Goal: Task Accomplishment & Management: Use online tool/utility

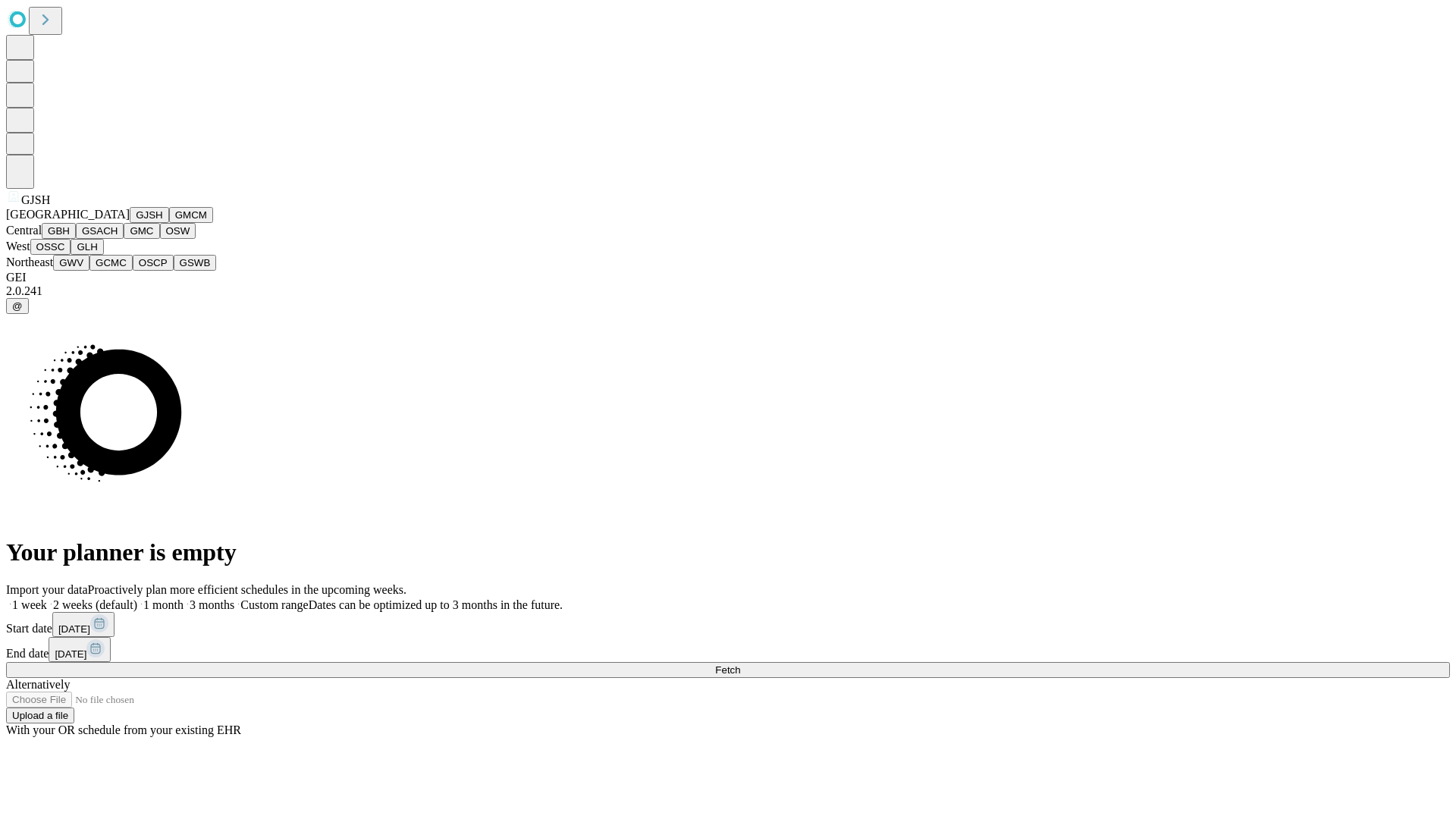
click at [129, 223] on button "GJSH" at bounding box center [149, 214] width 40 height 16
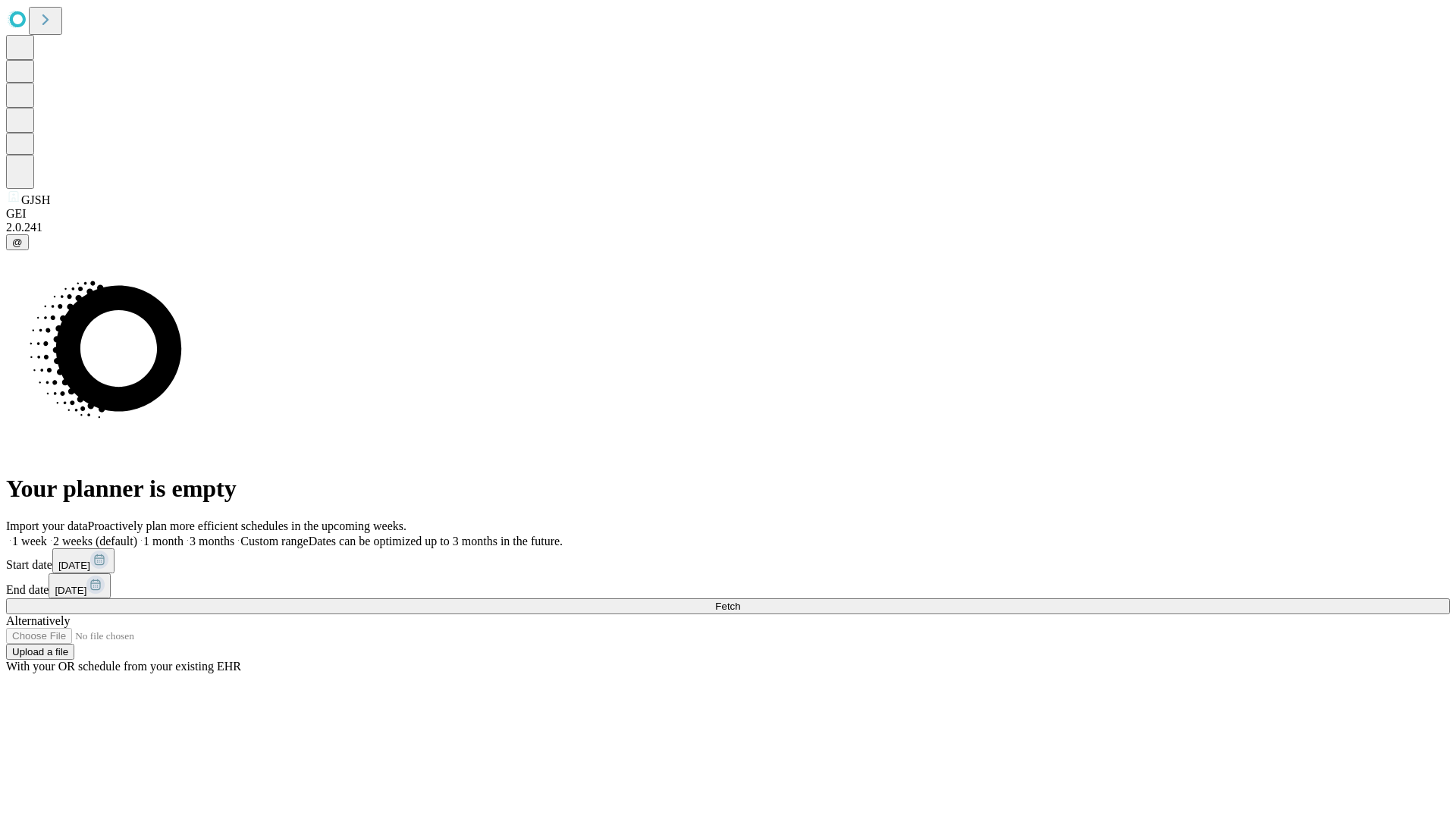
click at [138, 535] on label "2 weeks (default)" at bounding box center [92, 542] width 91 height 13
click at [740, 601] on span "Fetch" at bounding box center [727, 606] width 25 height 11
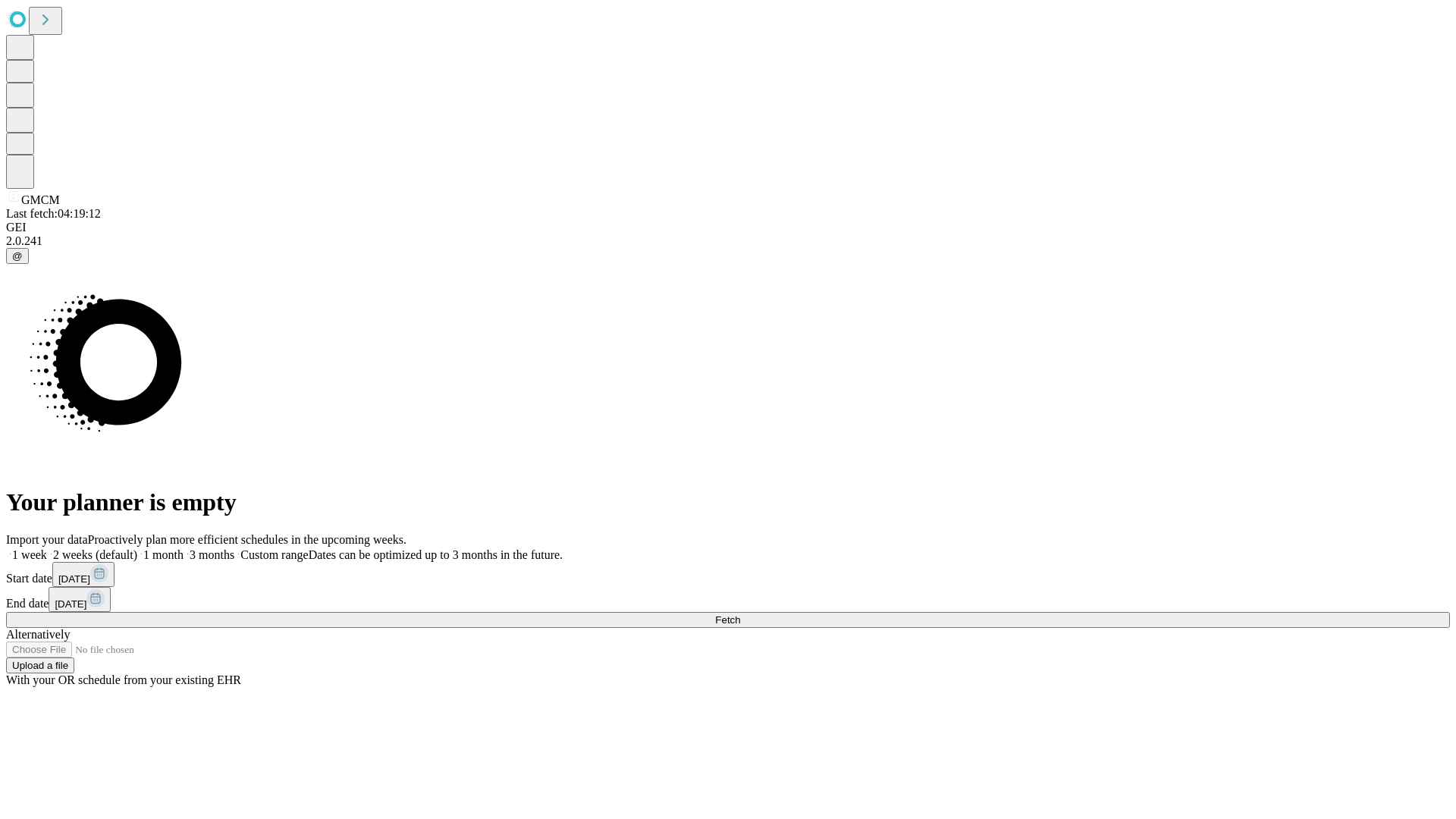
click at [138, 548] on label "2 weeks (default)" at bounding box center [92, 555] width 91 height 13
click at [740, 615] on span "Fetch" at bounding box center [727, 620] width 25 height 11
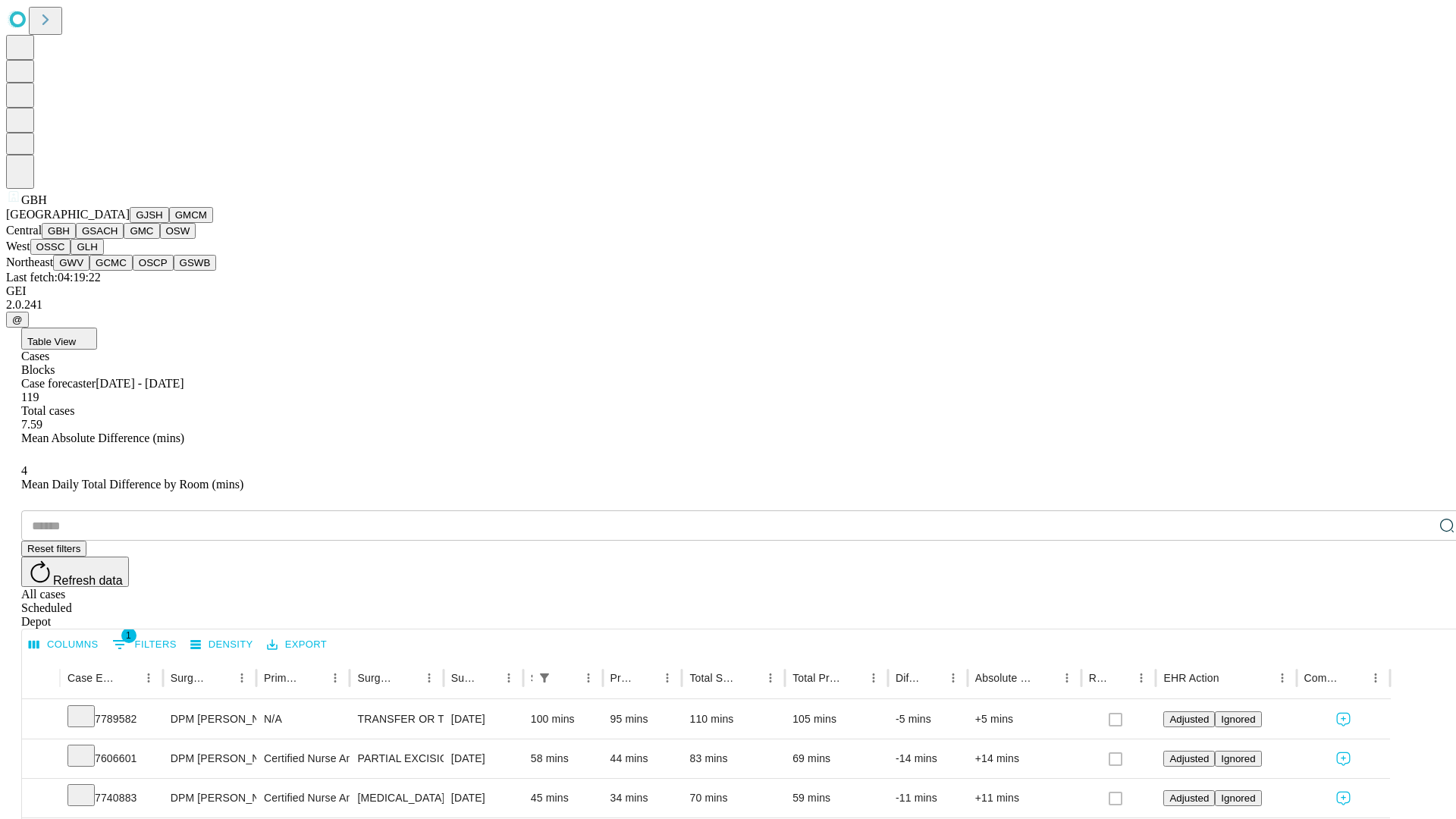
click at [117, 239] on button "GSACH" at bounding box center [100, 230] width 48 height 16
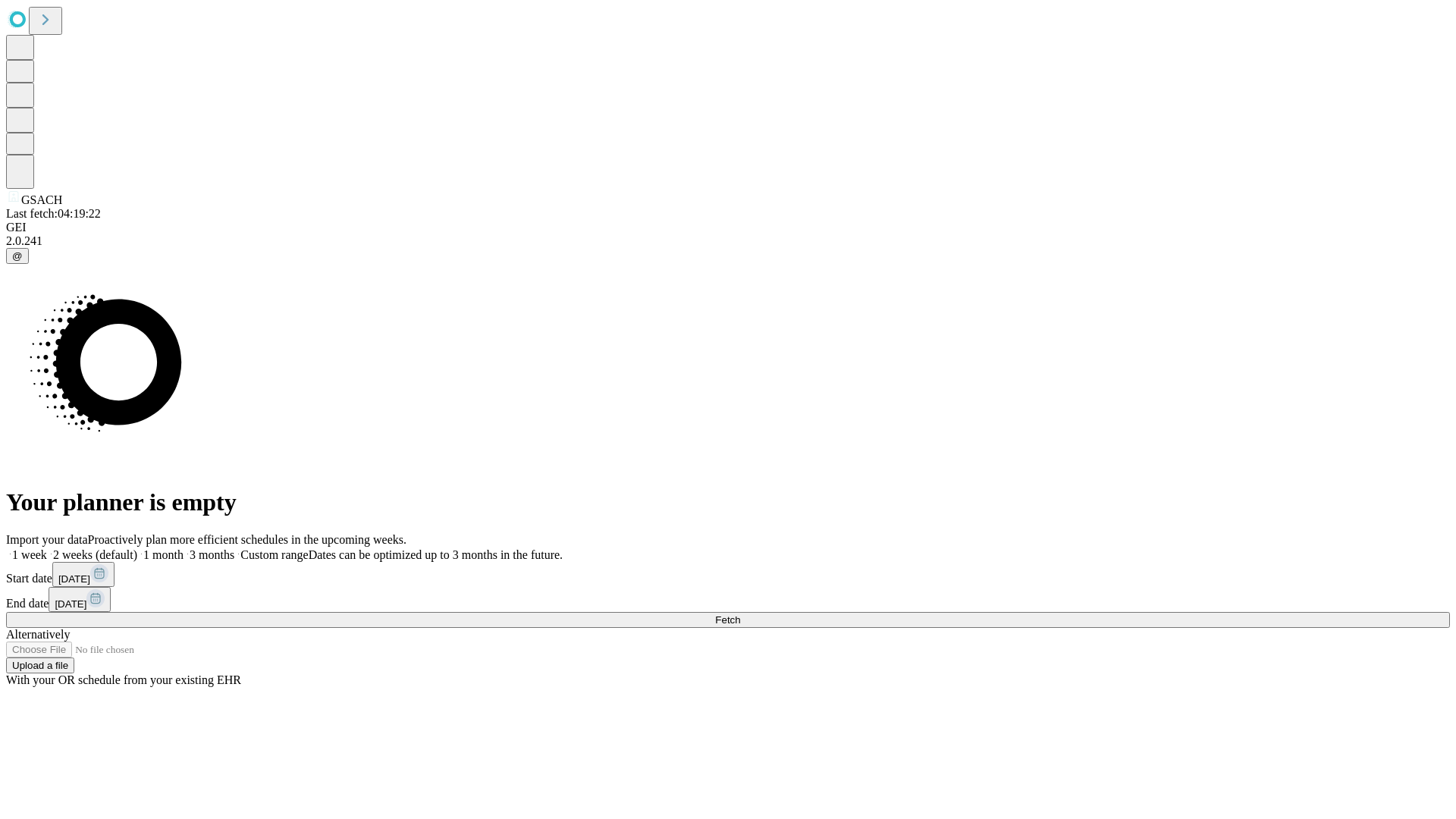
click at [138, 548] on label "2 weeks (default)" at bounding box center [92, 555] width 91 height 13
click at [740, 615] on span "Fetch" at bounding box center [727, 620] width 25 height 11
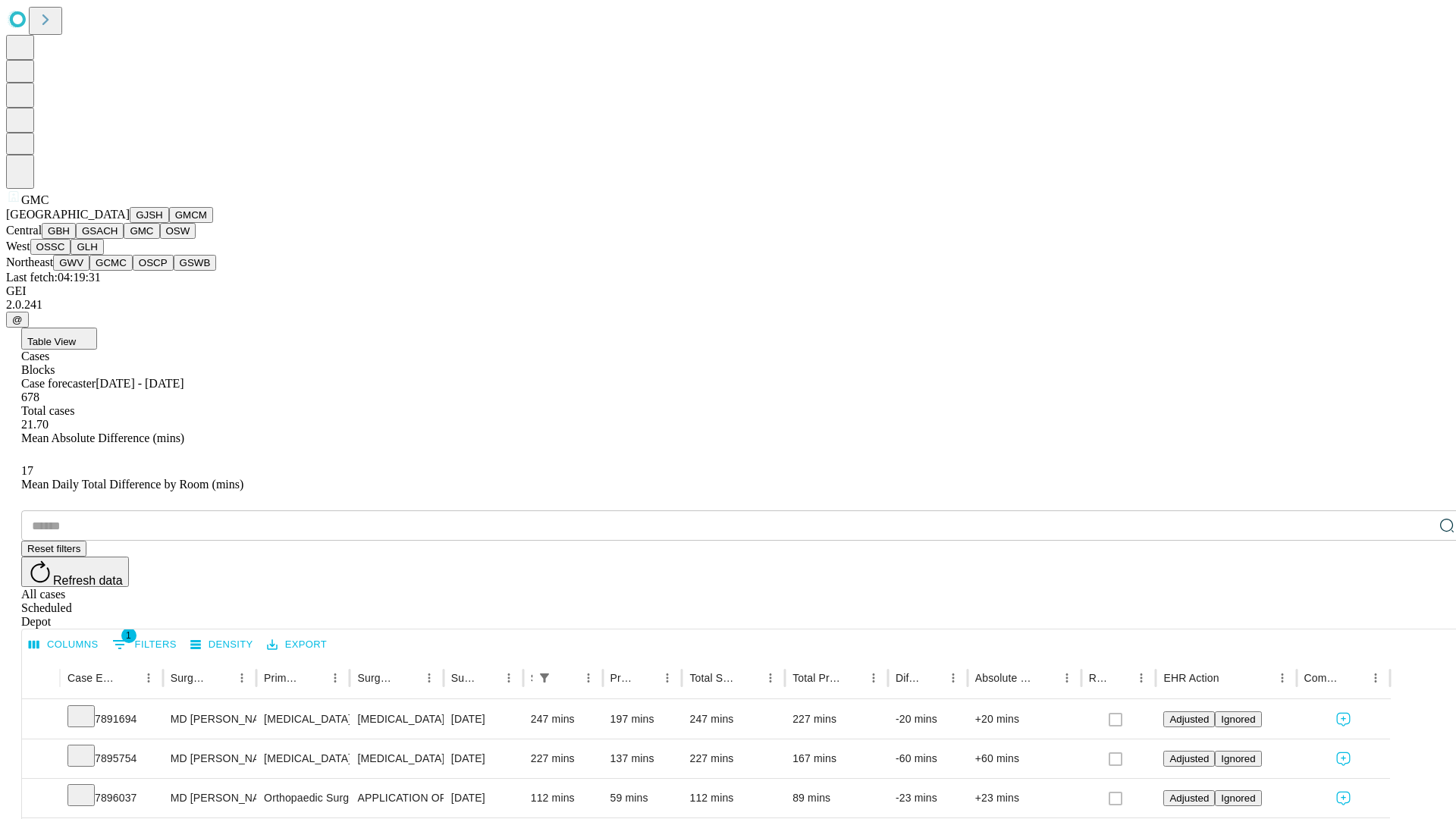
click at [160, 239] on button "OSW" at bounding box center [177, 230] width 36 height 16
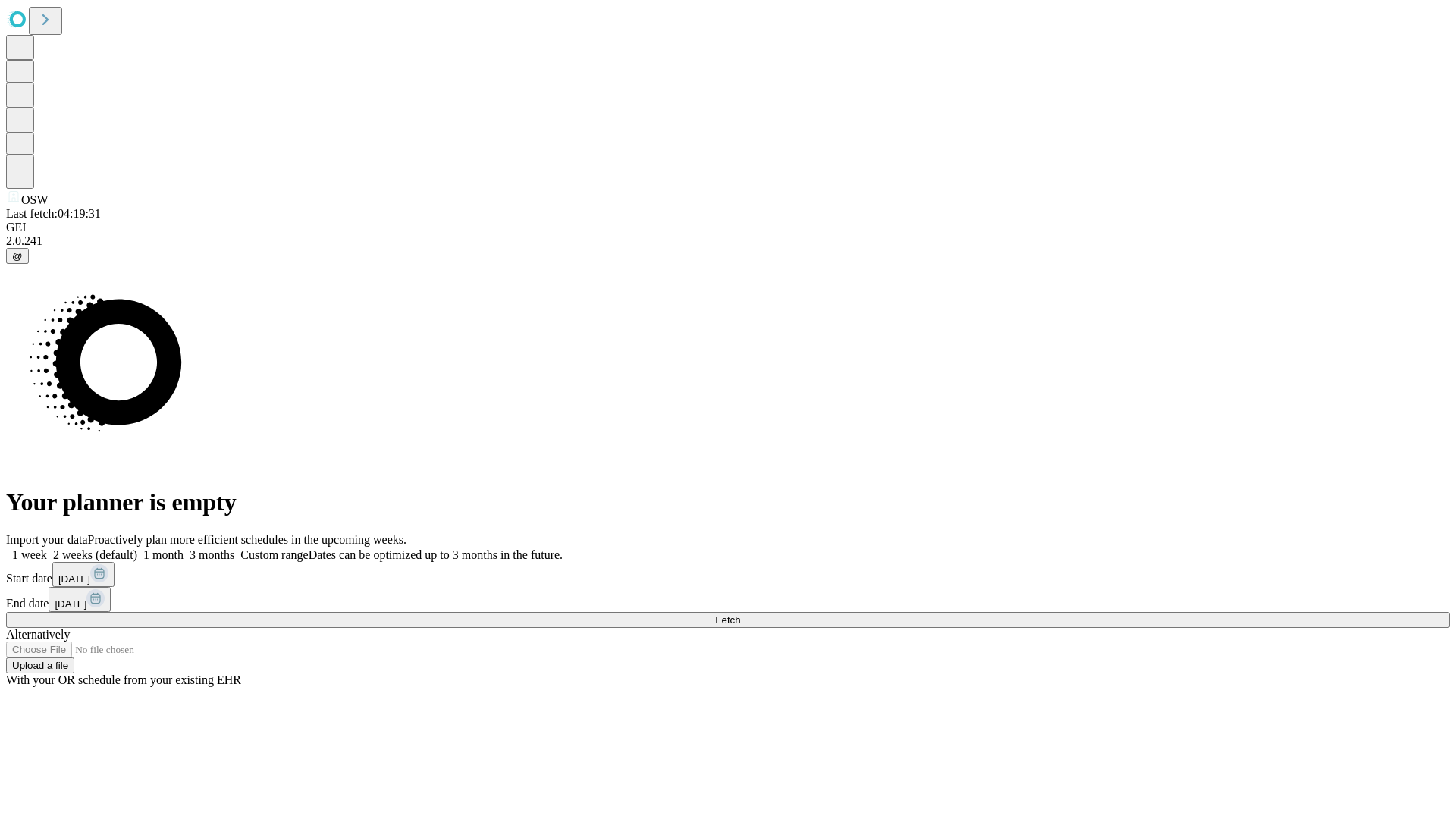
click at [138, 548] on label "2 weeks (default)" at bounding box center [92, 555] width 91 height 13
click at [740, 615] on span "Fetch" at bounding box center [727, 620] width 25 height 11
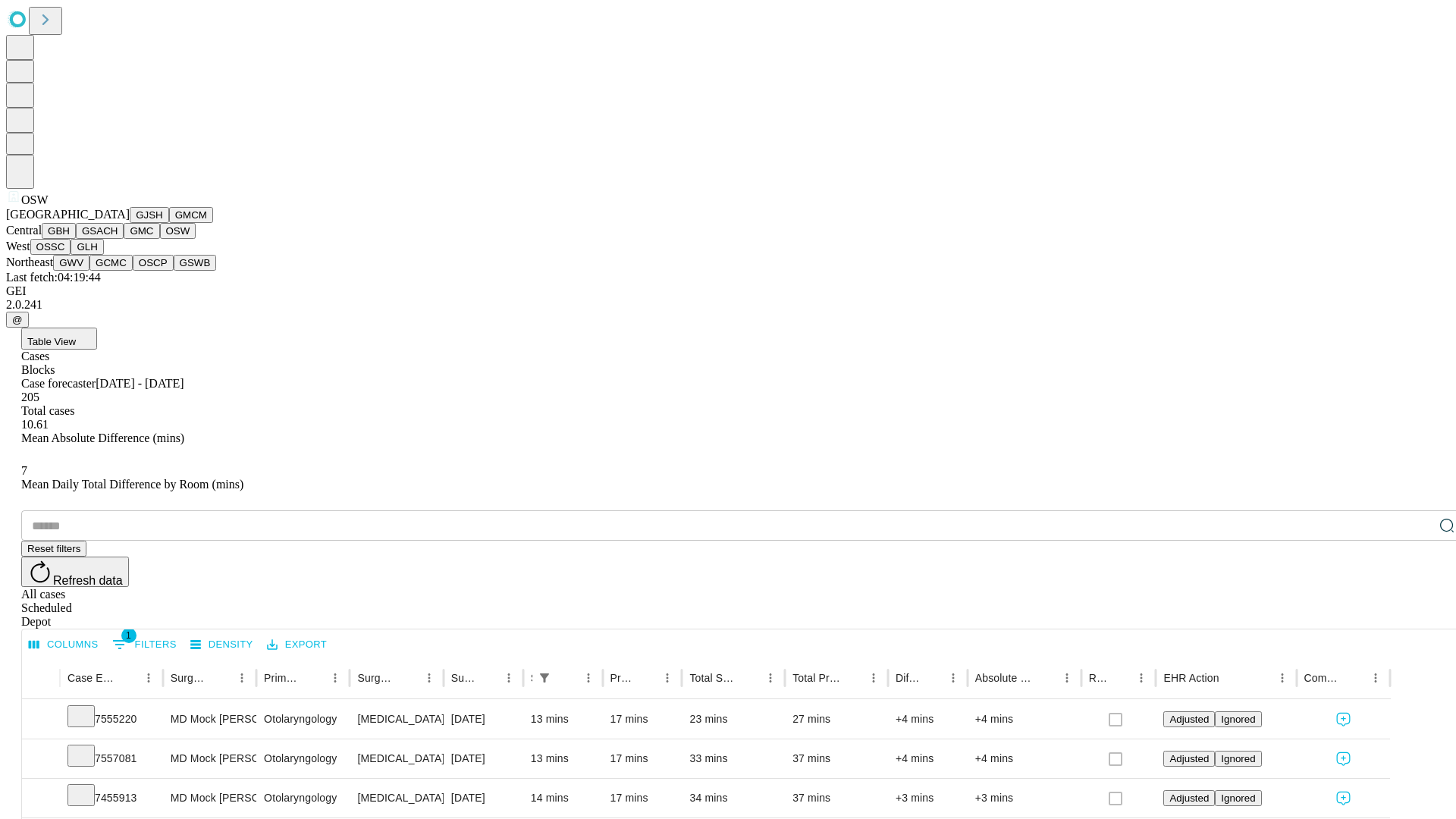
click at [71, 255] on button "OSSC" at bounding box center [51, 247] width 41 height 16
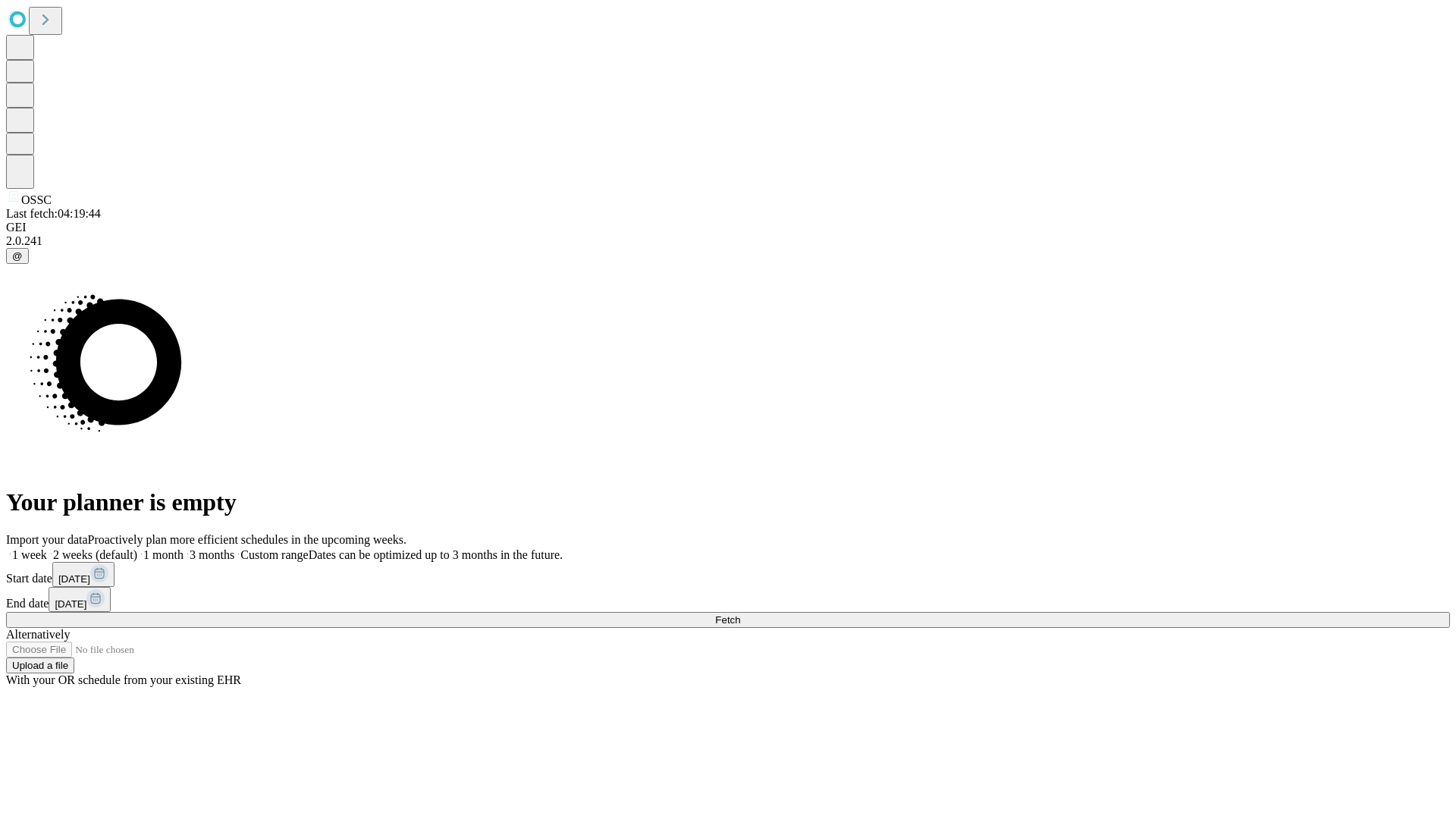
click at [138, 548] on label "2 weeks (default)" at bounding box center [92, 555] width 91 height 13
click at [740, 615] on span "Fetch" at bounding box center [727, 620] width 25 height 11
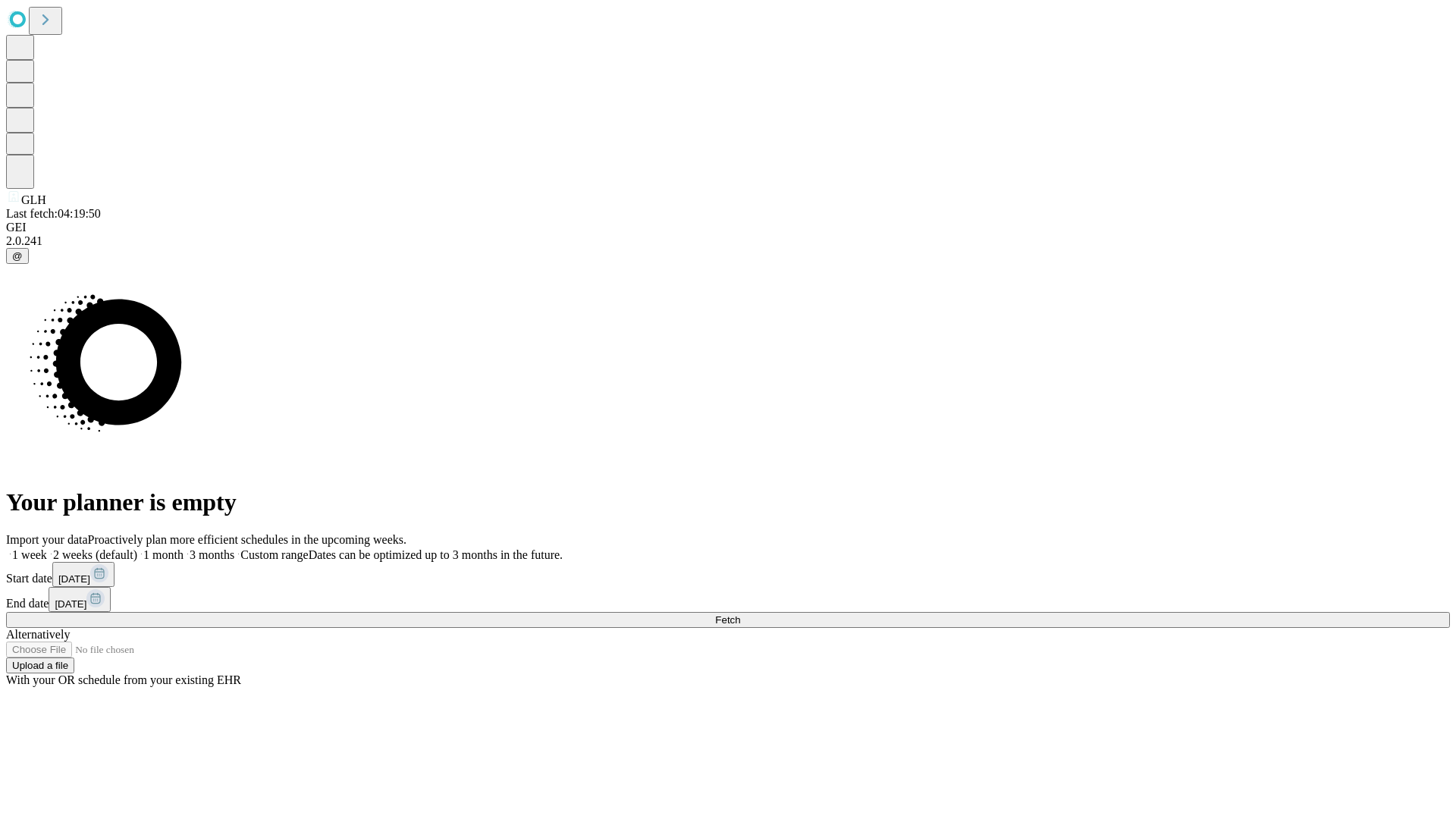
click at [138, 548] on label "2 weeks (default)" at bounding box center [92, 555] width 91 height 13
click at [740, 615] on span "Fetch" at bounding box center [727, 620] width 25 height 11
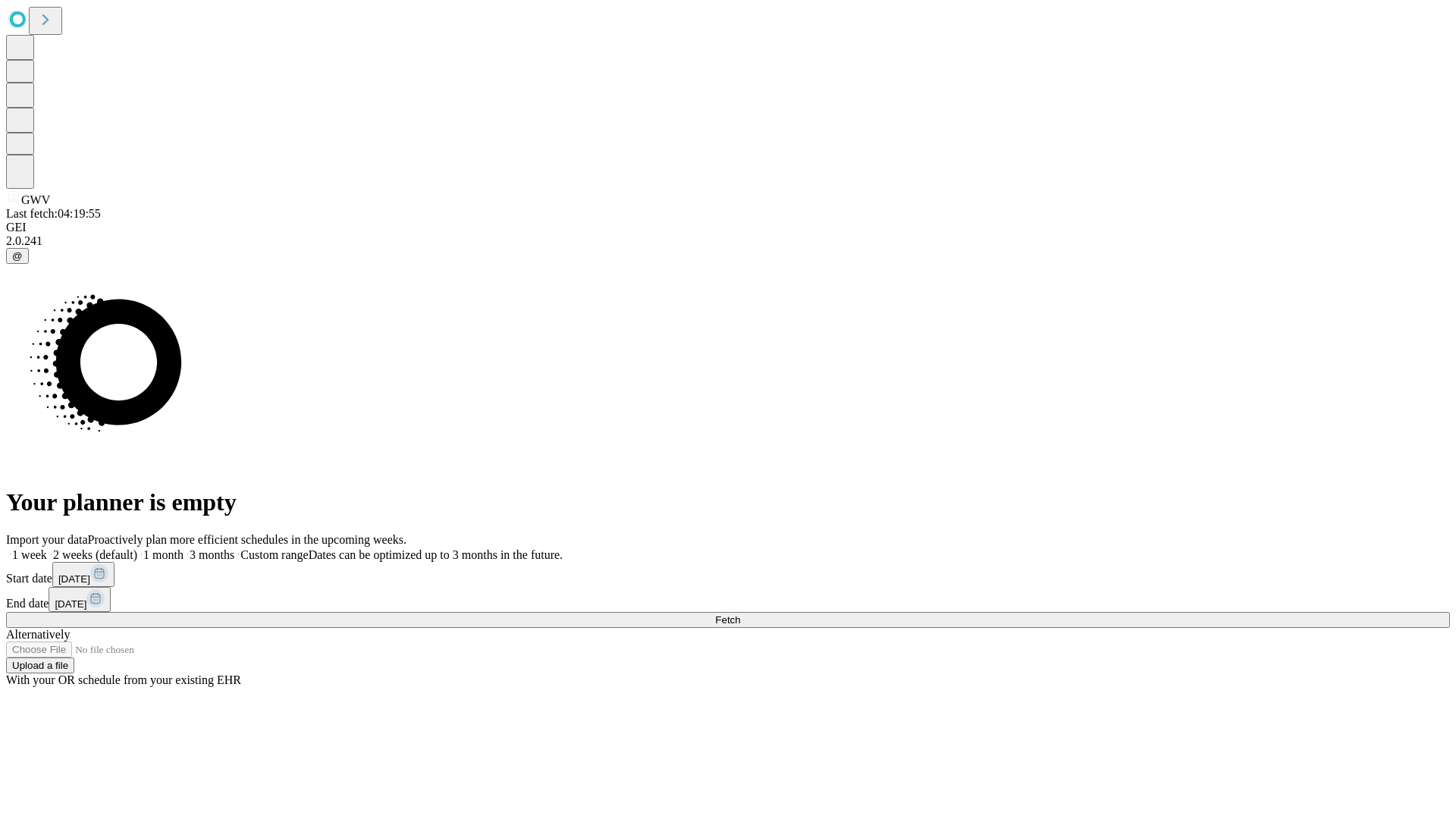
click at [138, 548] on label "2 weeks (default)" at bounding box center [92, 555] width 91 height 13
click at [740, 615] on span "Fetch" at bounding box center [727, 620] width 25 height 11
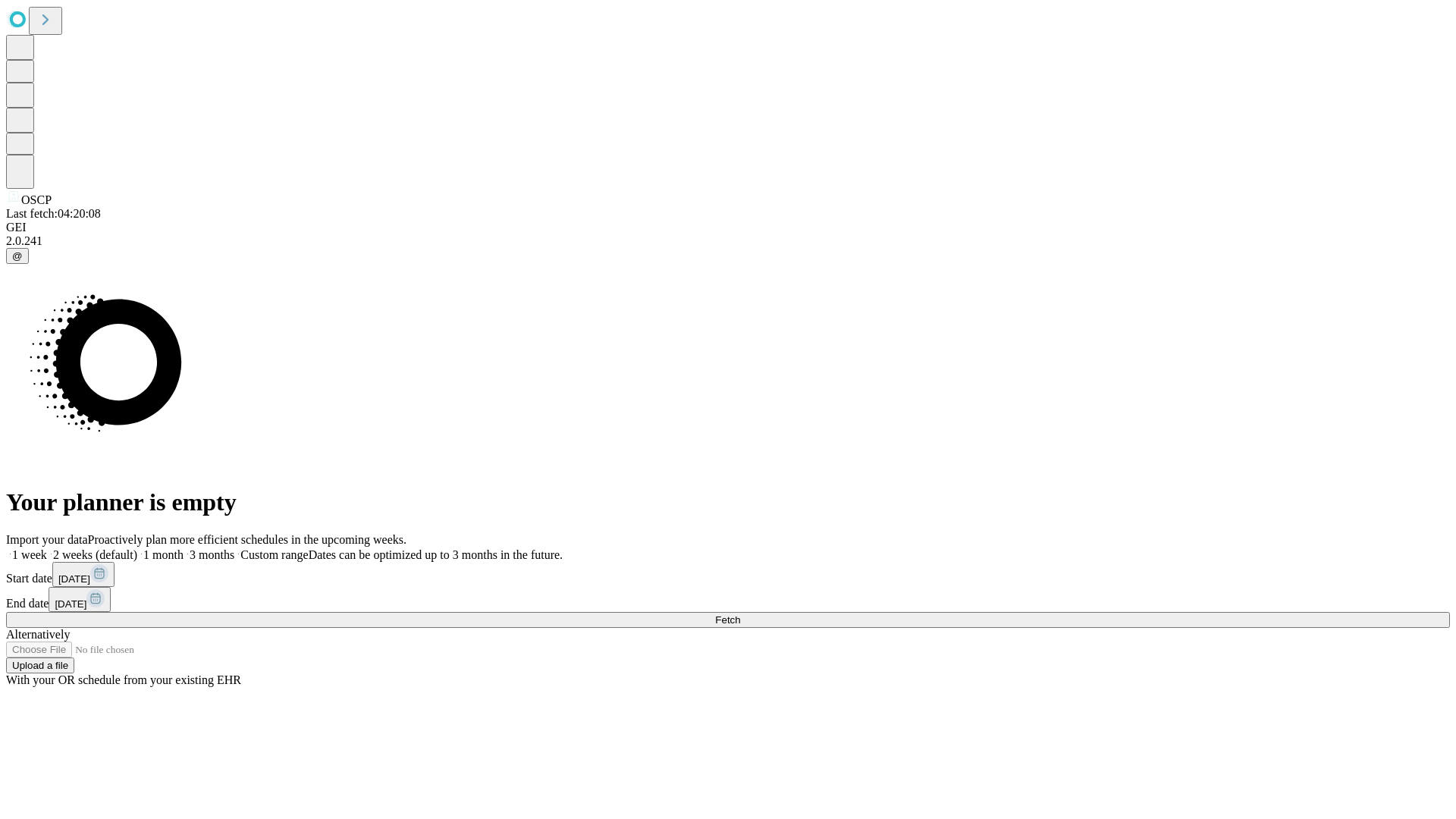
click at [138, 548] on label "2 weeks (default)" at bounding box center [92, 555] width 91 height 13
click at [740, 615] on span "Fetch" at bounding box center [727, 620] width 25 height 11
